Goal: Task Accomplishment & Management: Complete application form

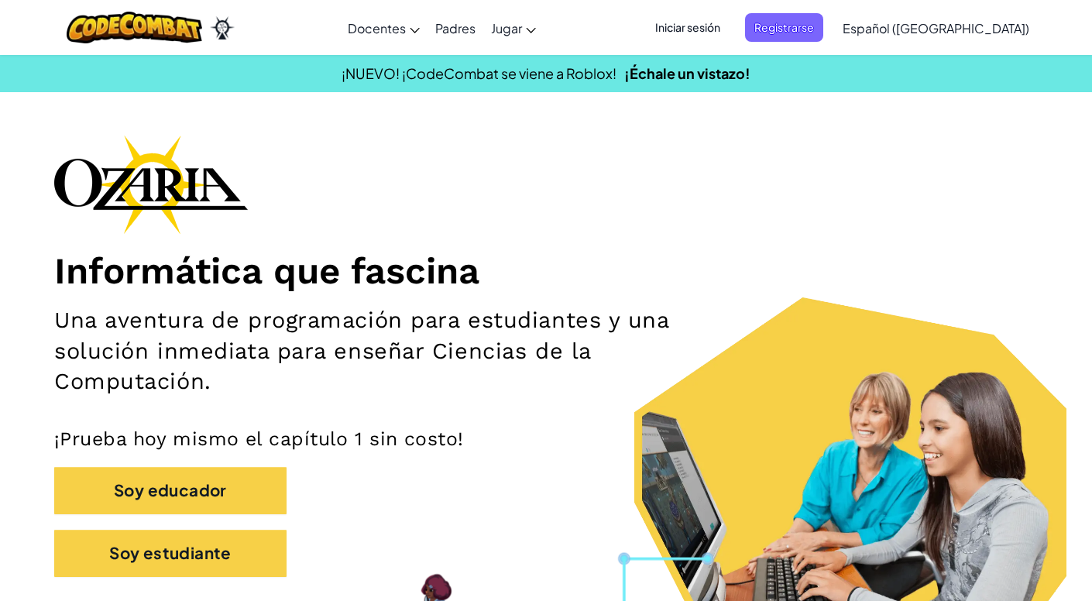
click at [371, 0] on div "[MEDICAL_DATA] la navigación Docentes Crear Cuenta Gratis Soluciones para Escue…" at bounding box center [546, 27] width 1100 height 55
click at [730, 22] on span "Iniciar sesión" at bounding box center [688, 27] width 84 height 29
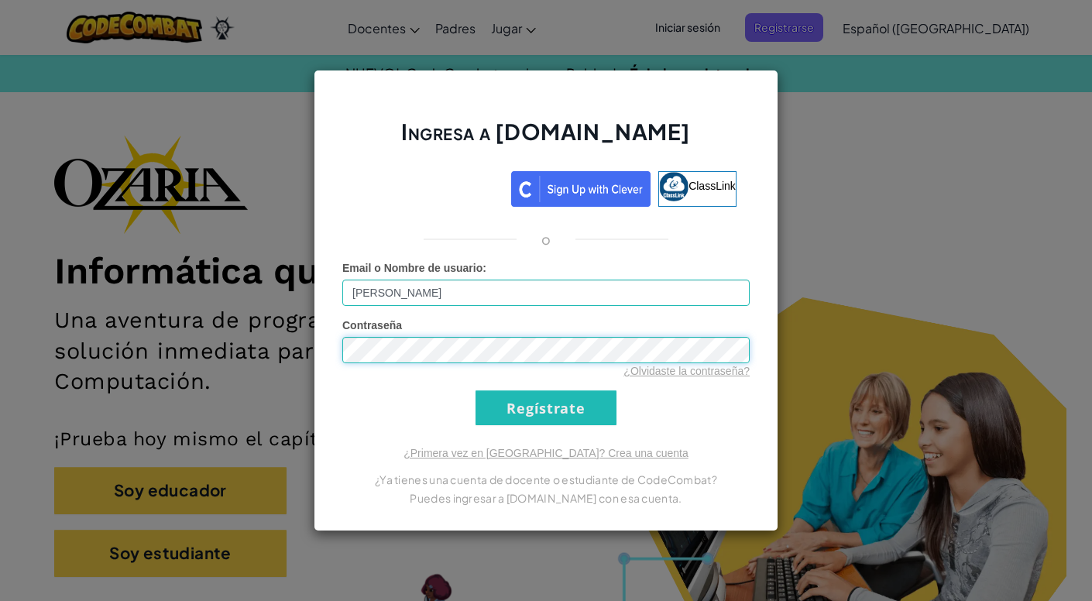
click at [546, 407] on input "Regístrate" at bounding box center [546, 407] width 141 height 35
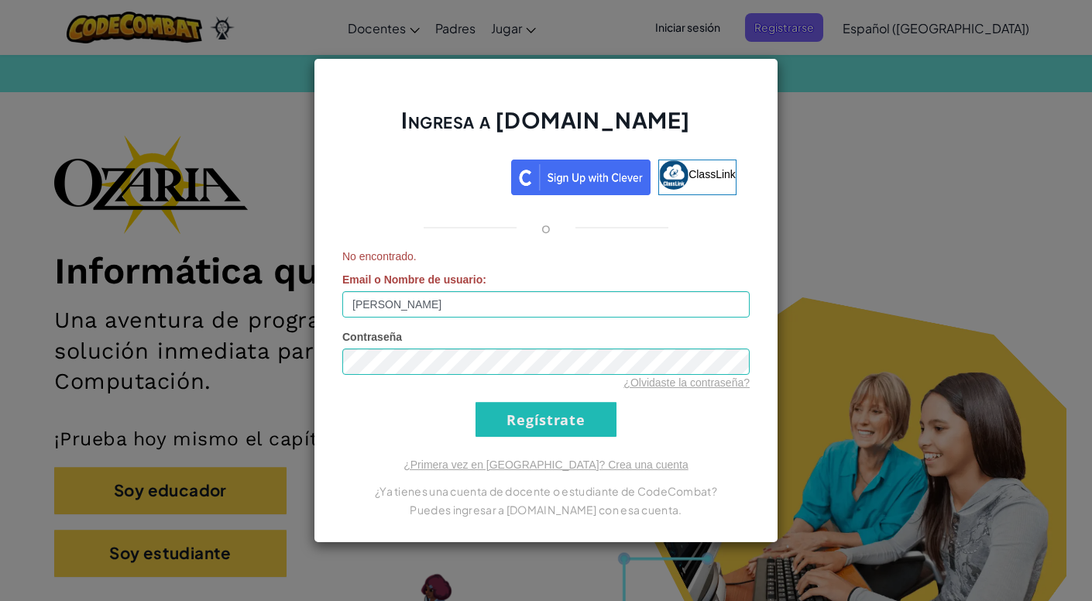
click at [592, 407] on input "Regístrate" at bounding box center [546, 419] width 141 height 35
click at [555, 428] on input "Regístrate" at bounding box center [546, 419] width 141 height 35
click at [507, 308] on input "[PERSON_NAME]" at bounding box center [545, 304] width 407 height 26
type input "P"
type input "[PERSON_NAME]"
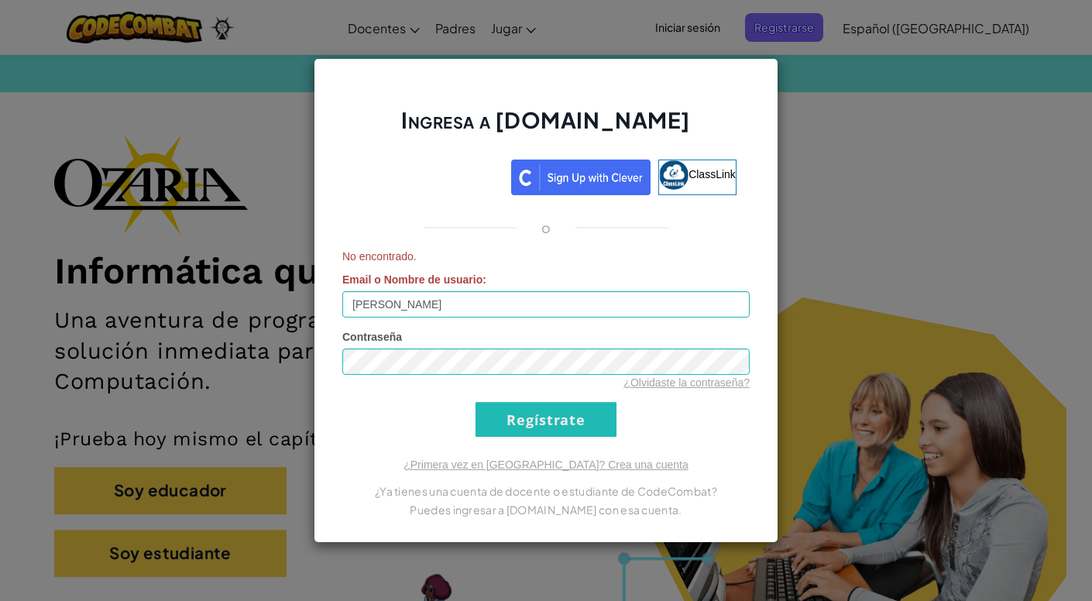
click at [548, 418] on input "Regístrate" at bounding box center [546, 419] width 141 height 35
click at [517, 325] on form "No encontrado. Email o Nombre de usuario : [PERSON_NAME] Contraseña ¿Olvidaste …" at bounding box center [545, 343] width 407 height 188
drag, startPoint x: 517, startPoint y: 308, endPoint x: 207, endPoint y: 311, distance: 309.9
click at [206, 310] on div "Ingresa a [DOMAIN_NAME] ClassLink o No encontrado. Email o Nombre de usuario : …" at bounding box center [546, 300] width 1092 height 601
type input "[EMAIL_ADDRESS][DOMAIN_NAME]"
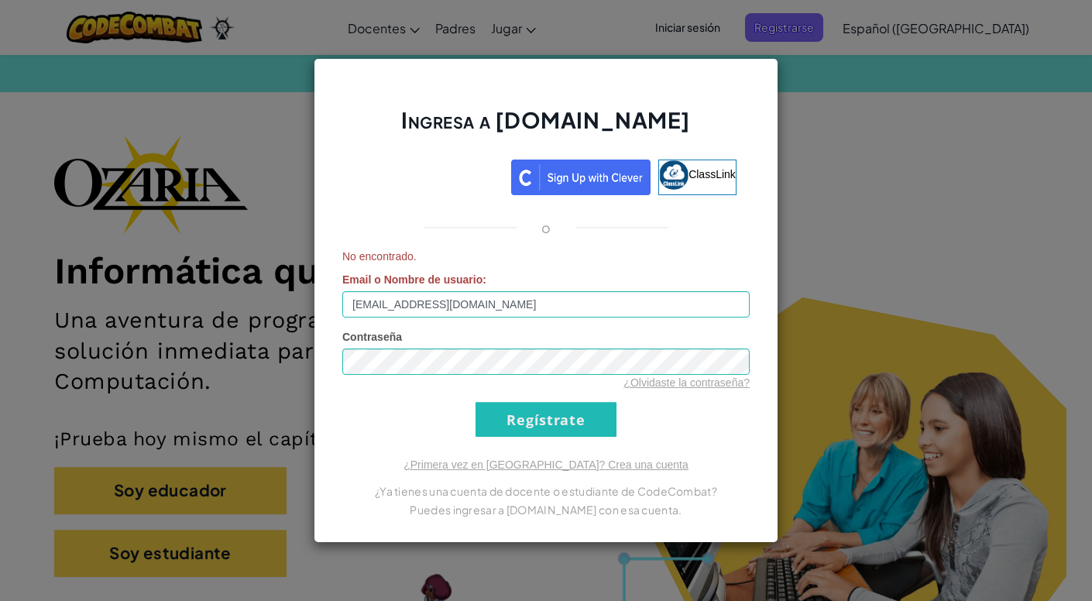
click at [542, 423] on input "Regístrate" at bounding box center [546, 419] width 141 height 35
click at [575, 398] on form "No encontrado. Email o Nombre de usuario : [EMAIL_ADDRESS][DOMAIN_NAME] Contras…" at bounding box center [545, 343] width 407 height 188
click at [575, 414] on input "Regístrate" at bounding box center [546, 419] width 141 height 35
click at [782, 149] on div "Ingresa a [DOMAIN_NAME] ClassLink o No encontrado. Email o Nombre de usuario : …" at bounding box center [546, 300] width 1092 height 601
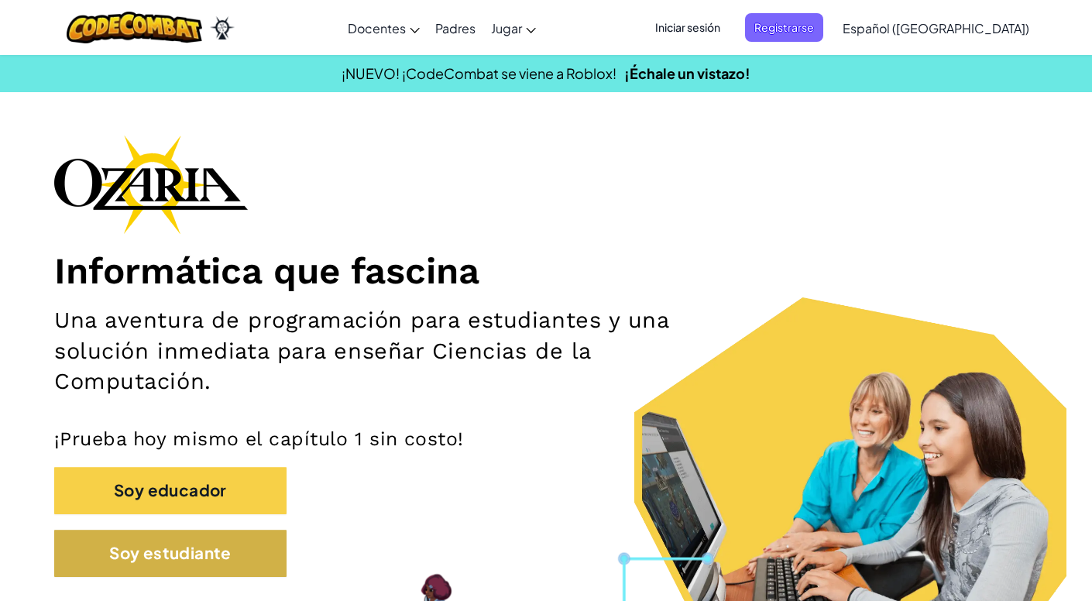
click at [265, 538] on button "Soy estudiante" at bounding box center [170, 553] width 232 height 47
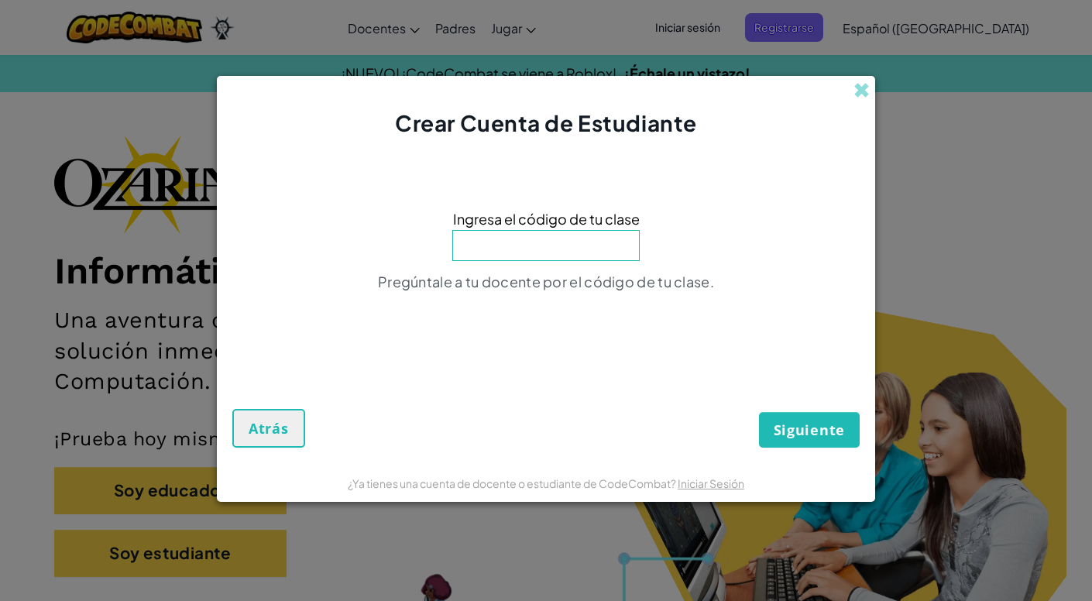
click at [254, 447] on button "Atrás" at bounding box center [268, 428] width 73 height 39
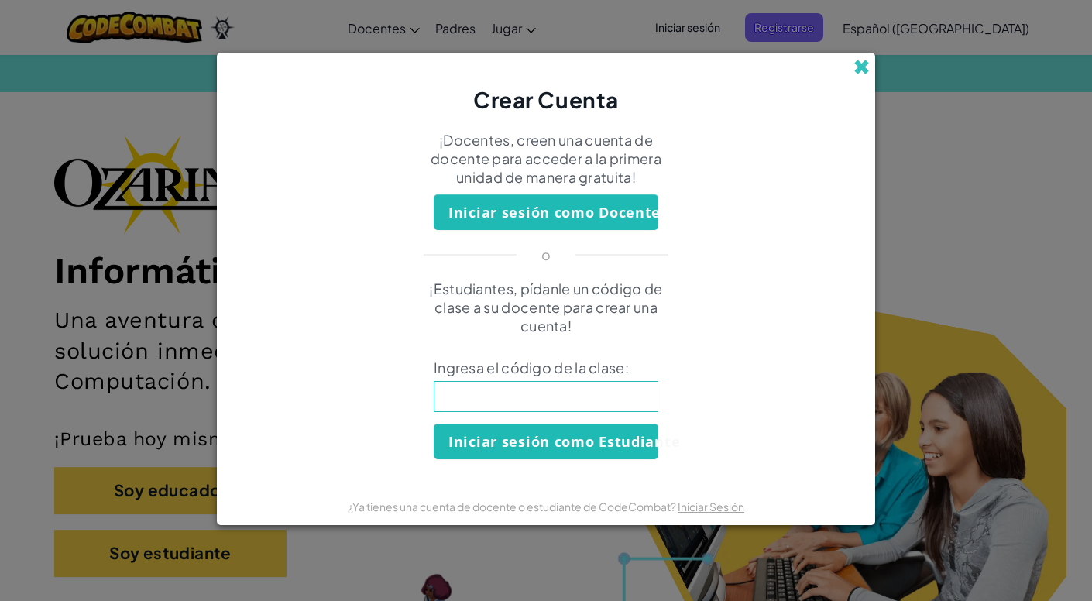
click at [860, 69] on span at bounding box center [862, 67] width 16 height 16
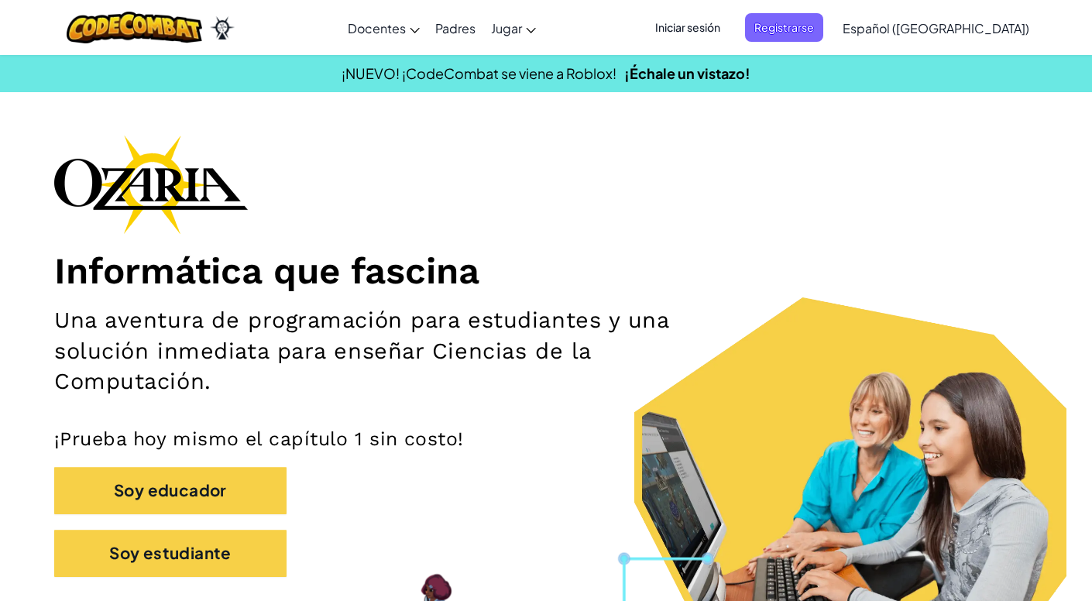
click at [730, 27] on span "Iniciar sesión" at bounding box center [688, 27] width 84 height 29
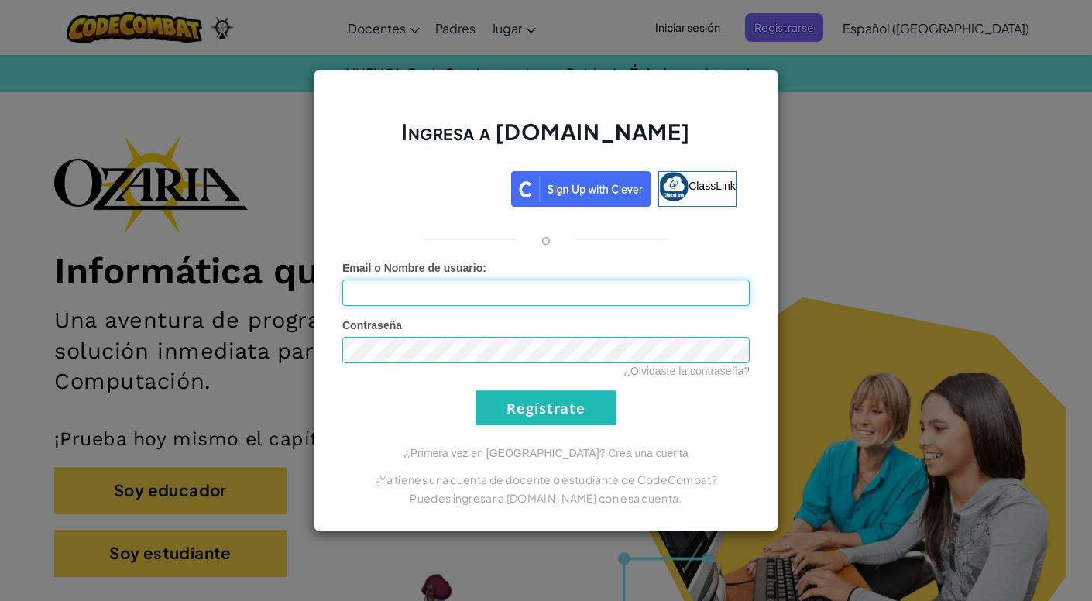
type input "[PERSON_NAME]"
click at [572, 407] on input "Regístrate" at bounding box center [546, 407] width 141 height 35
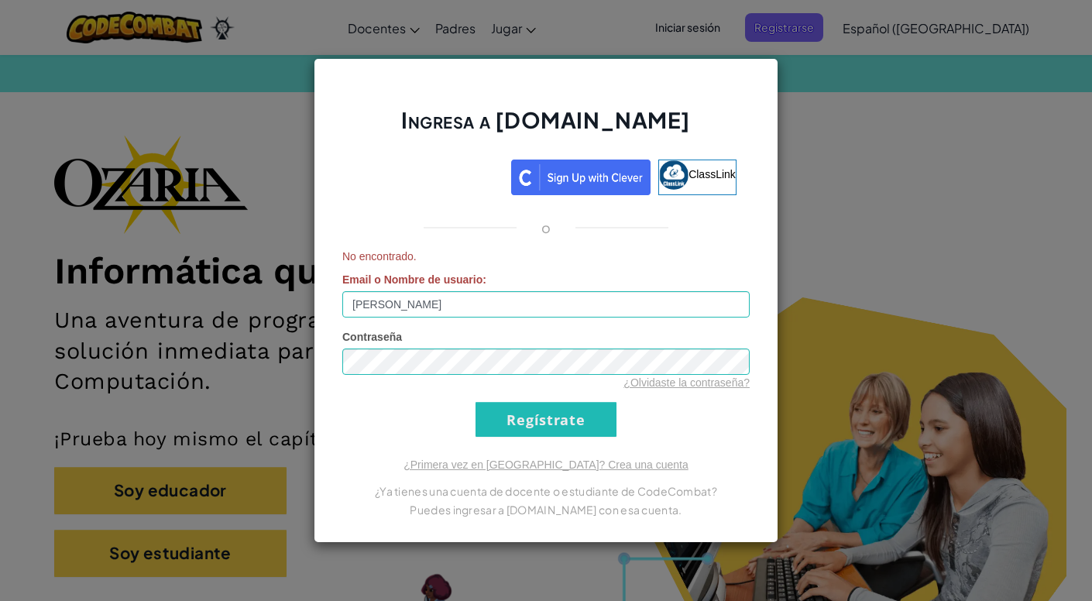
click at [572, 407] on input "Regístrate" at bounding box center [546, 419] width 141 height 35
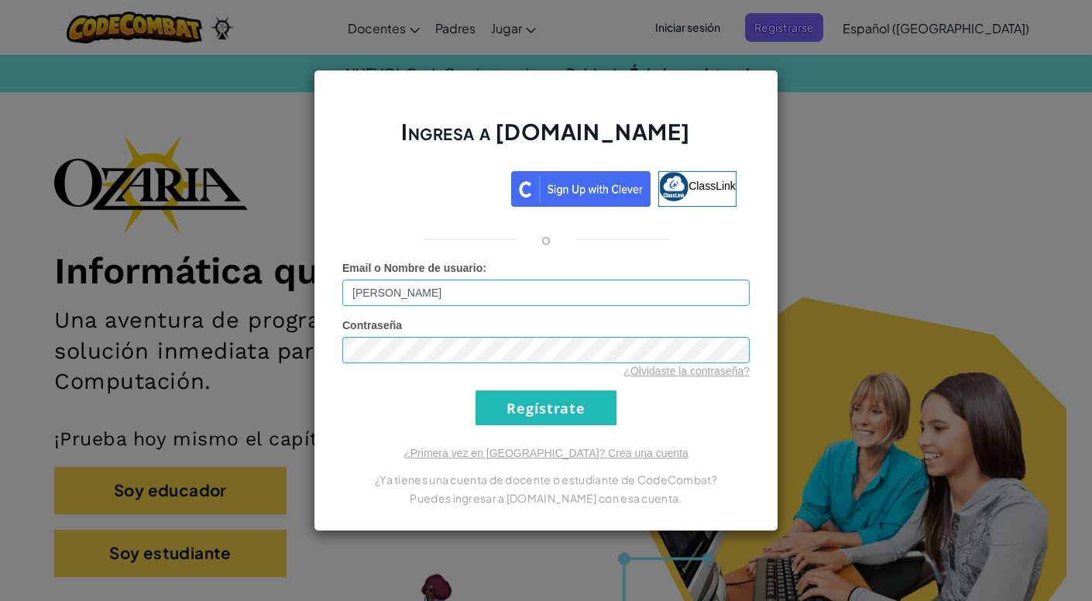
click at [572, 407] on input "Regístrate" at bounding box center [546, 407] width 141 height 35
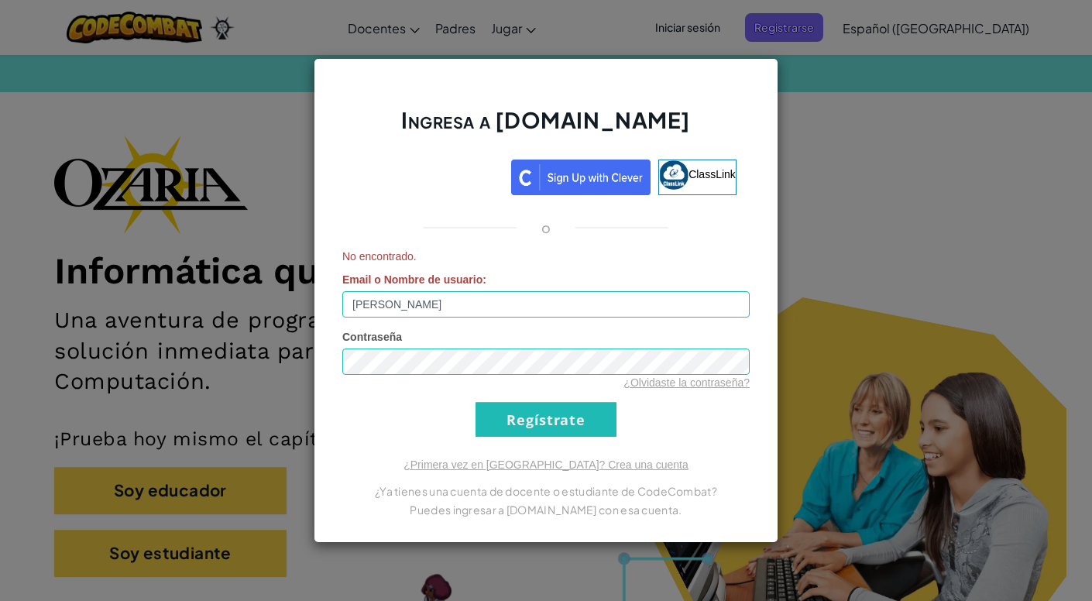
click at [225, 119] on div "Ingresa a [DOMAIN_NAME] ClassLink o No encontrado. Email o Nombre de usuario : …" at bounding box center [546, 300] width 1092 height 601
